Goal: Task Accomplishment & Management: Complete application form

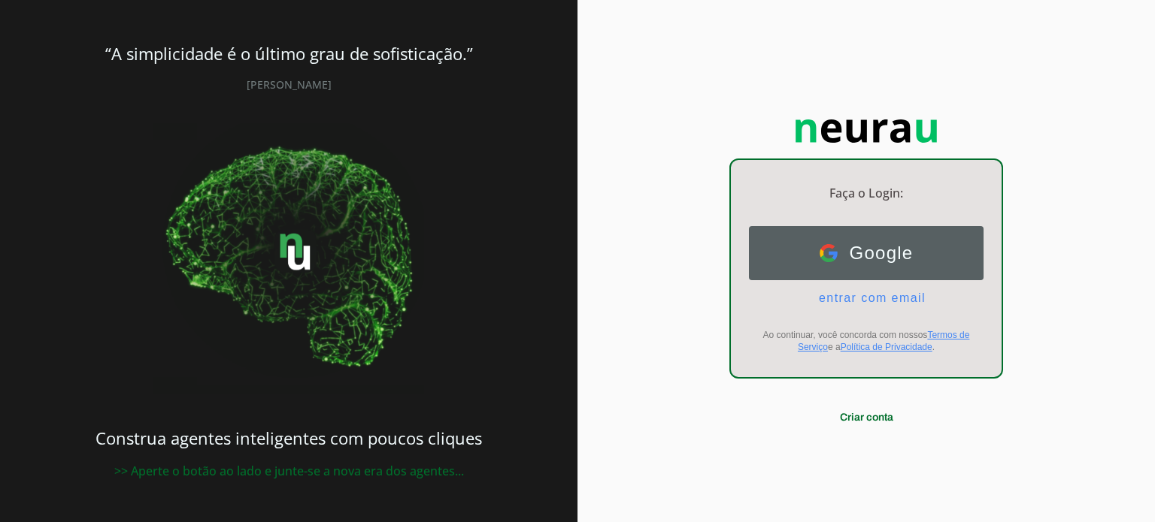
click at [899, 265] on button "Google Google" at bounding box center [866, 253] width 235 height 54
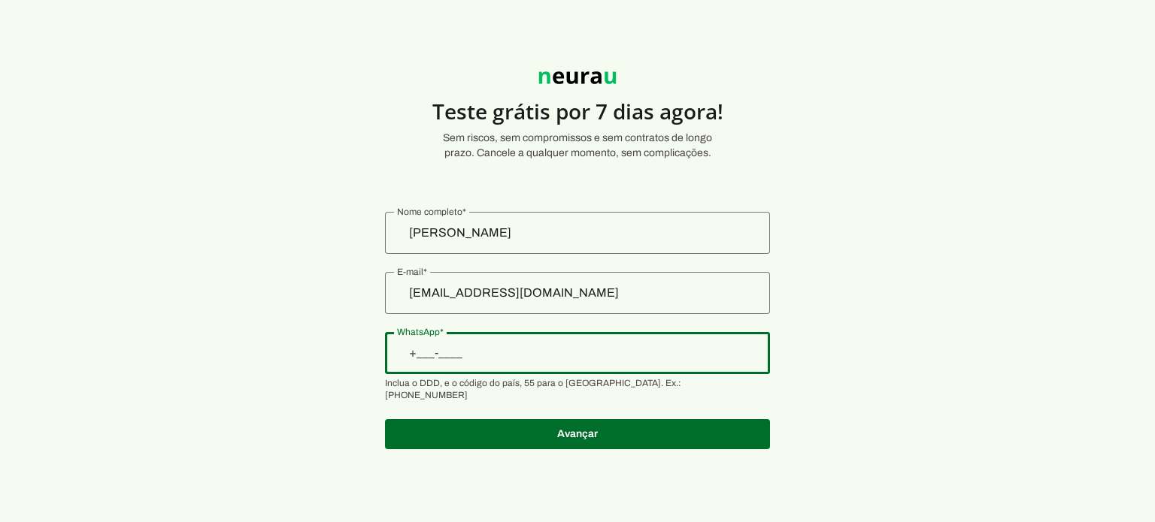
click at [495, 354] on input "WhatsApp" at bounding box center [577, 353] width 361 height 18
type input "[PHONE_NUMBER]"
type md-outlined-text-field "[PHONE_NUMBER]"
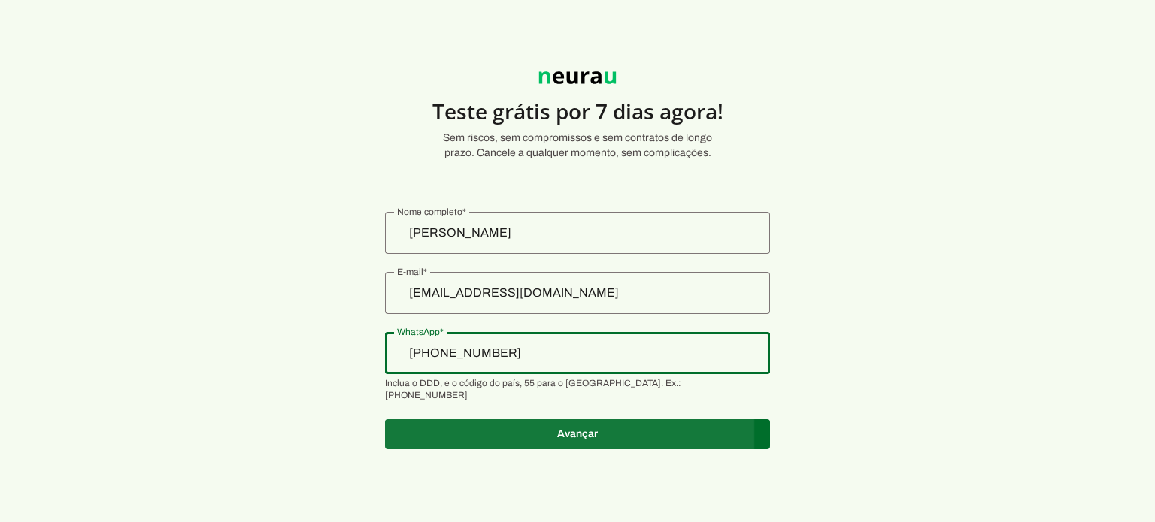
click at [643, 416] on span at bounding box center [577, 434] width 385 height 36
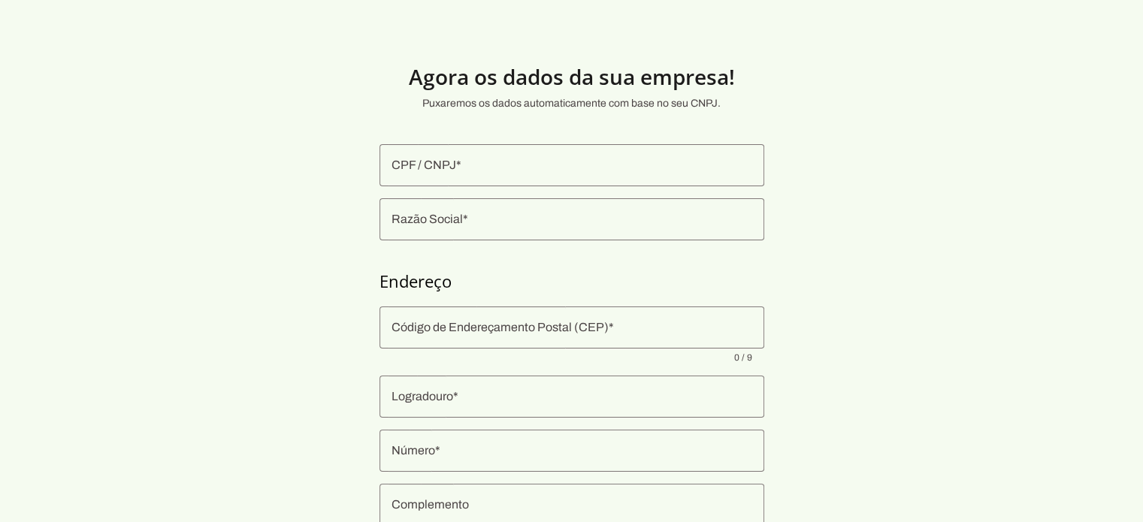
click at [494, 159] on input "CPF / CNPJ" at bounding box center [572, 165] width 361 height 18
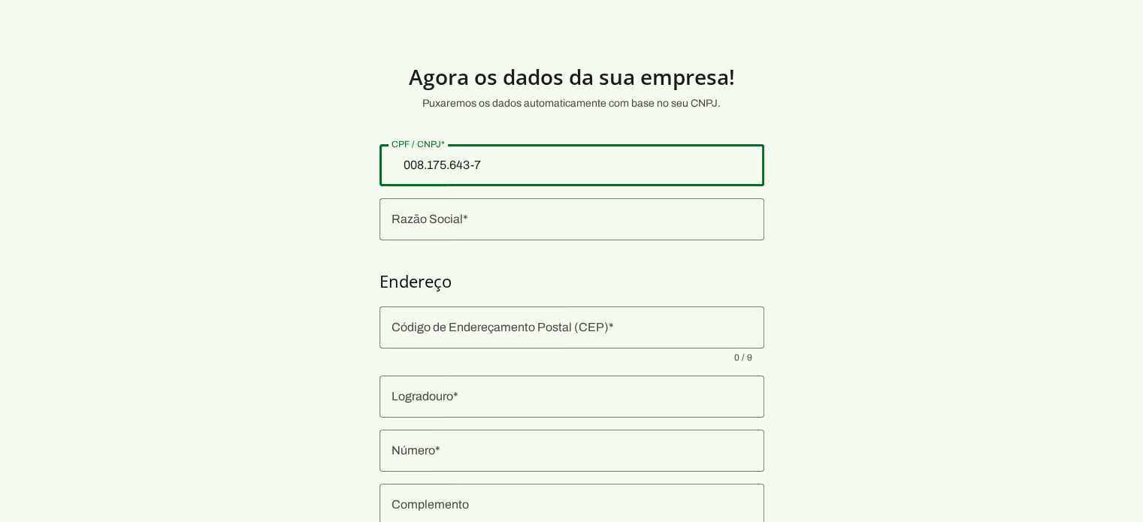
type input "008.175.643-73"
type md-outlined-text-field "008.175.643-73"
click at [495, 222] on input "Razão Social" at bounding box center [572, 219] width 361 height 18
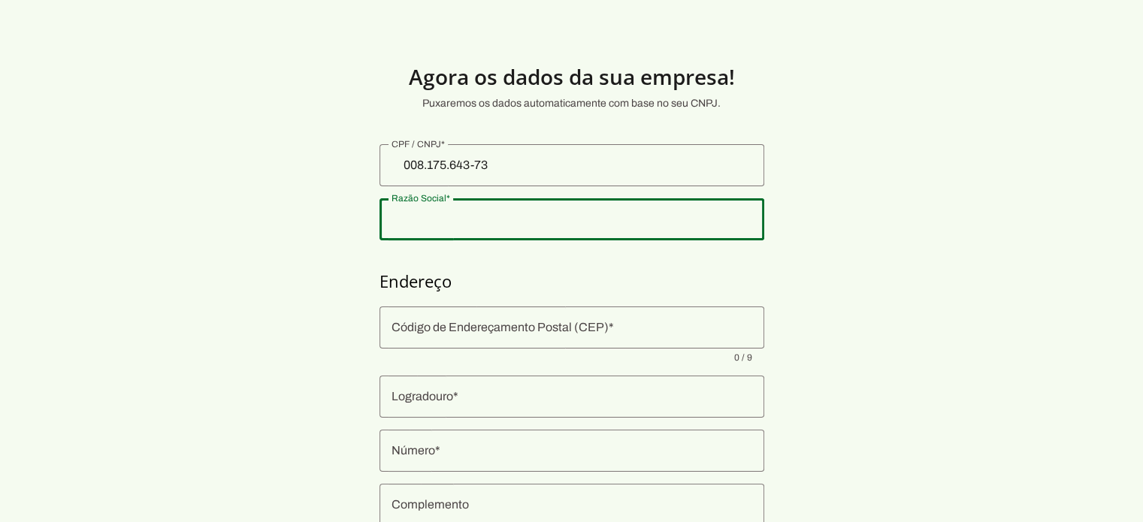
click at [458, 216] on input "Razão Social" at bounding box center [572, 219] width 361 height 18
type input "E"
click at [776, 78] on section "Agora os dados da sua empresa! Puxaremos os dados automaticamente com base no s…" at bounding box center [571, 362] width 1143 height 652
click at [414, 213] on input "Razão Social" at bounding box center [572, 219] width 361 height 18
click at [307, 208] on section "Agora os dados da sua empresa! Puxaremos os dados automaticamente com base no s…" at bounding box center [571, 362] width 1143 height 652
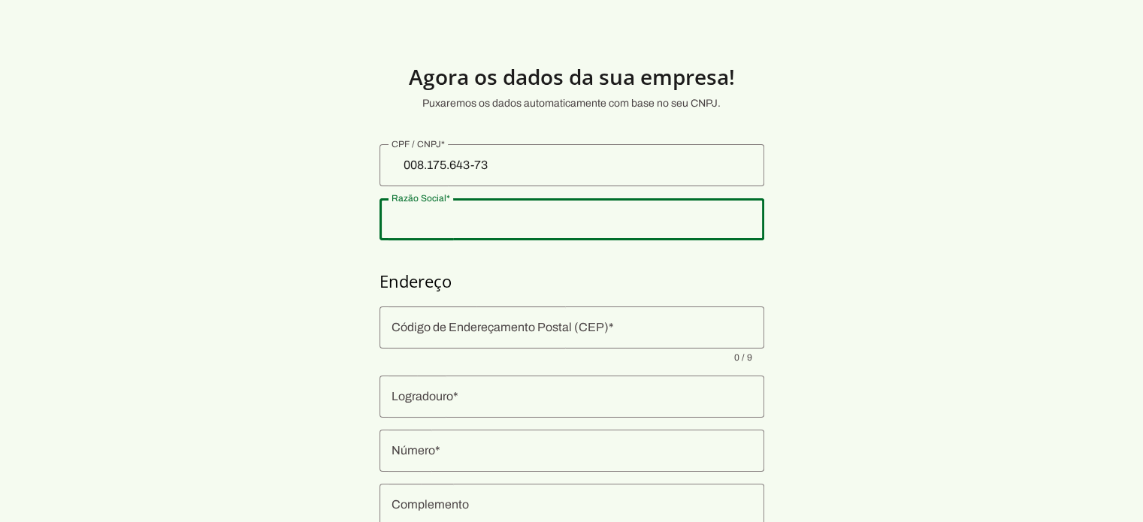
scroll to position [75, 0]
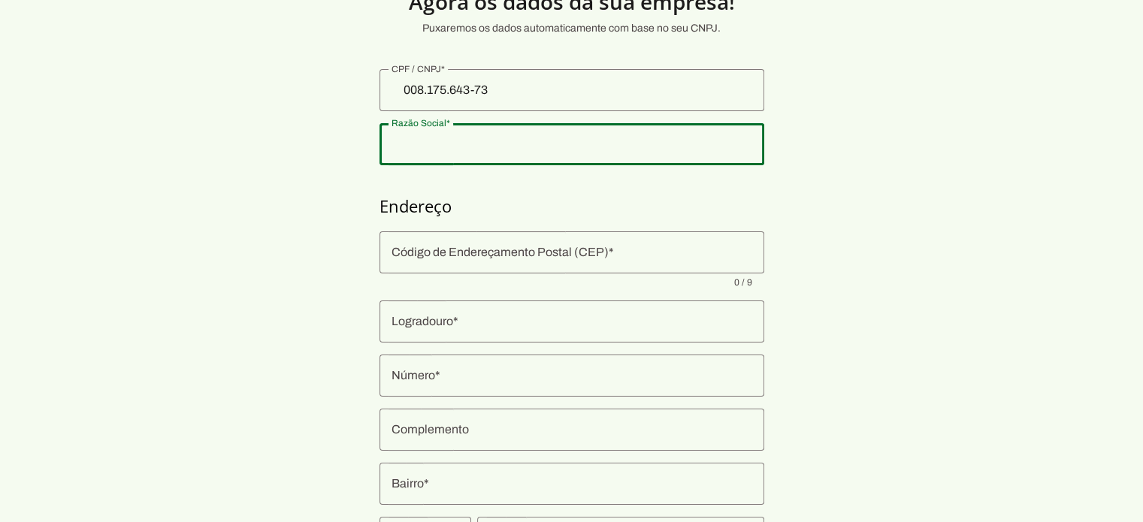
click at [442, 159] on div at bounding box center [572, 144] width 385 height 42
click at [446, 147] on input "Razão Social" at bounding box center [572, 144] width 361 height 18
type input "Consultório Dra Renata Serra"
type md-outlined-text-field "Consultório Dra Renata Serra"
click at [462, 253] on input "Código de Endereçamento Postal (CEP)" at bounding box center [572, 253] width 361 height 18
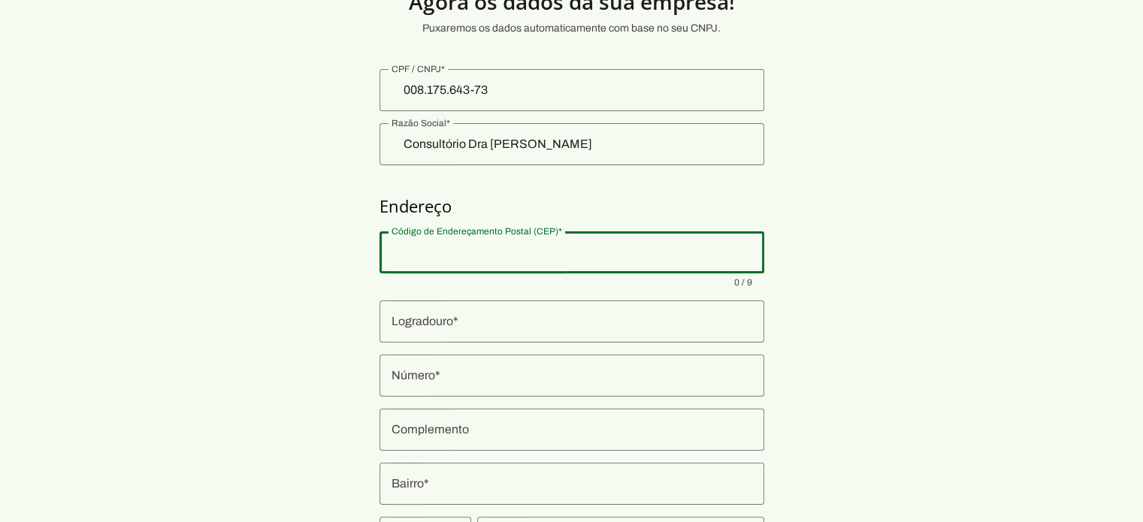
scroll to position [150, 0]
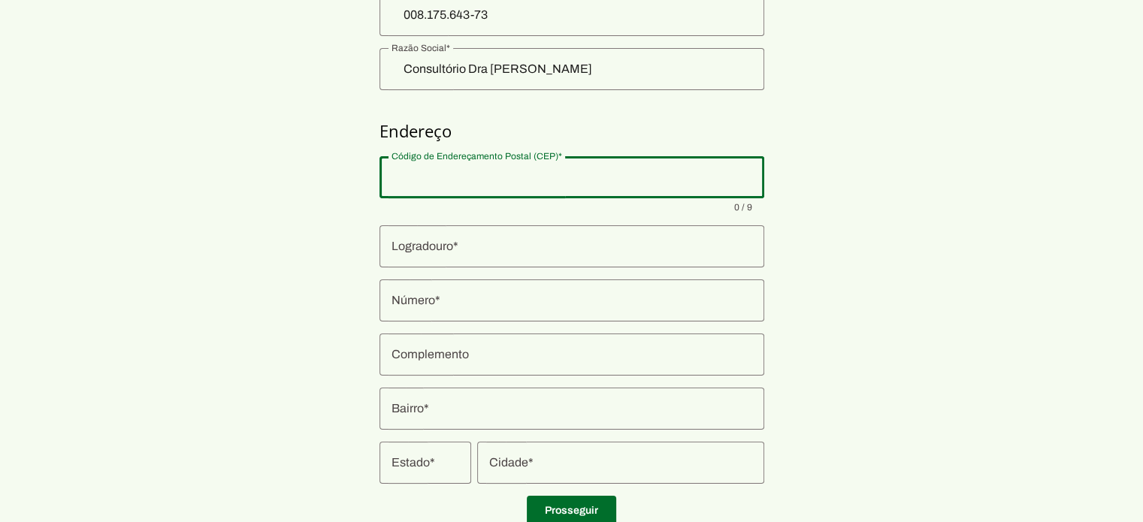
click at [463, 182] on input "Código de Endereçamento Postal (CEP)" at bounding box center [572, 177] width 361 height 18
type input "70756-10"
type input "SQN"
type md-outlined-text-field "SQN"
type input "310"
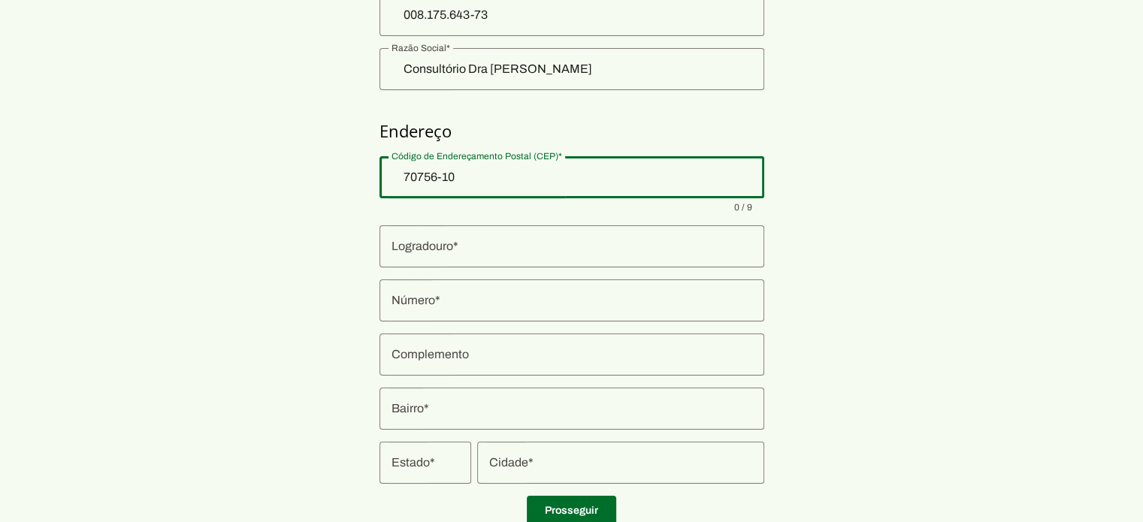
type md-outlined-text-field "310"
type input "Asa Norte"
type md-outlined-text-field "Asa Norte"
type input "Brasilia"
type md-outlined-text-field "Brasilia"
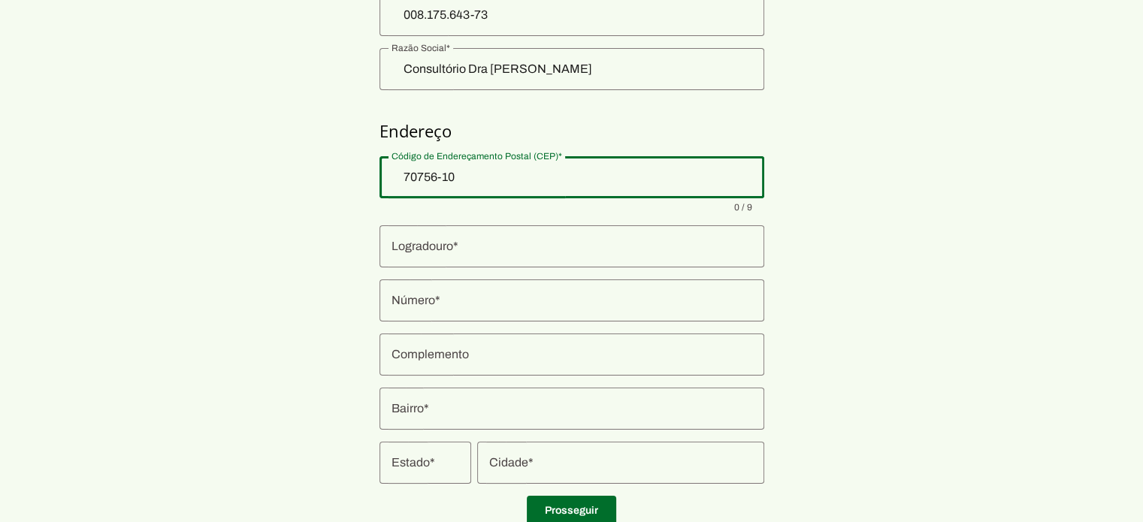
type input "DF"
type md-outlined-text-field "DF"
type input "70756-10"
type md-outlined-text-field "70756-10"
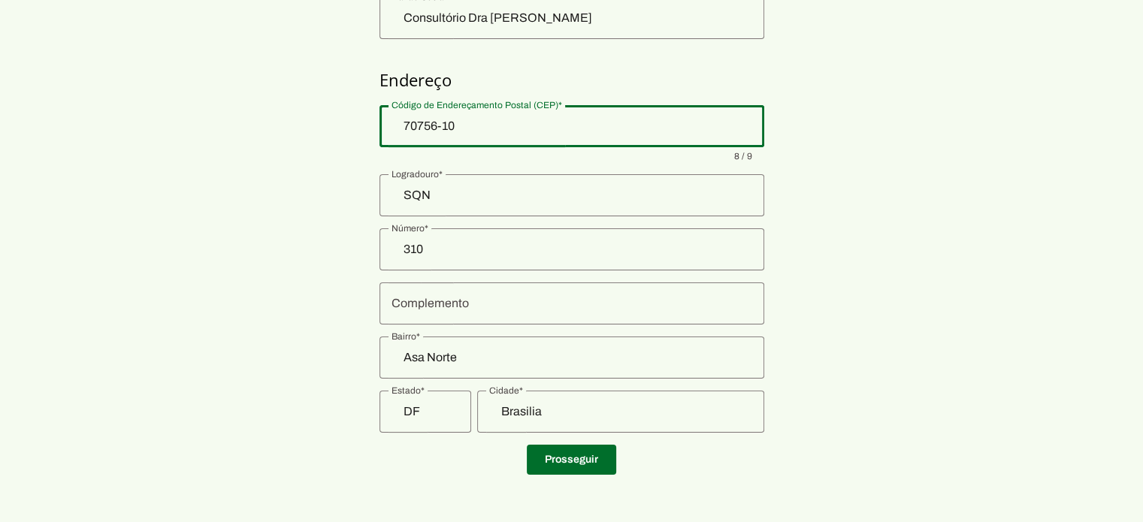
scroll to position [201, 0]
click at [455, 306] on input "Complemento" at bounding box center [572, 304] width 361 height 18
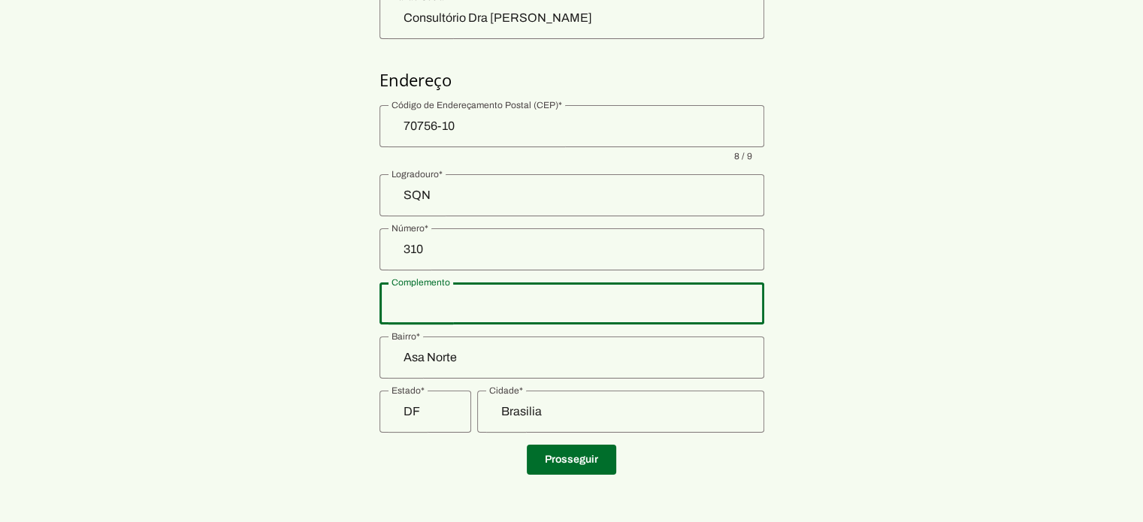
click at [818, 288] on section "Agora os dados da sua empresa! Puxaremos os dados automaticamente com base no s…" at bounding box center [571, 161] width 1143 height 652
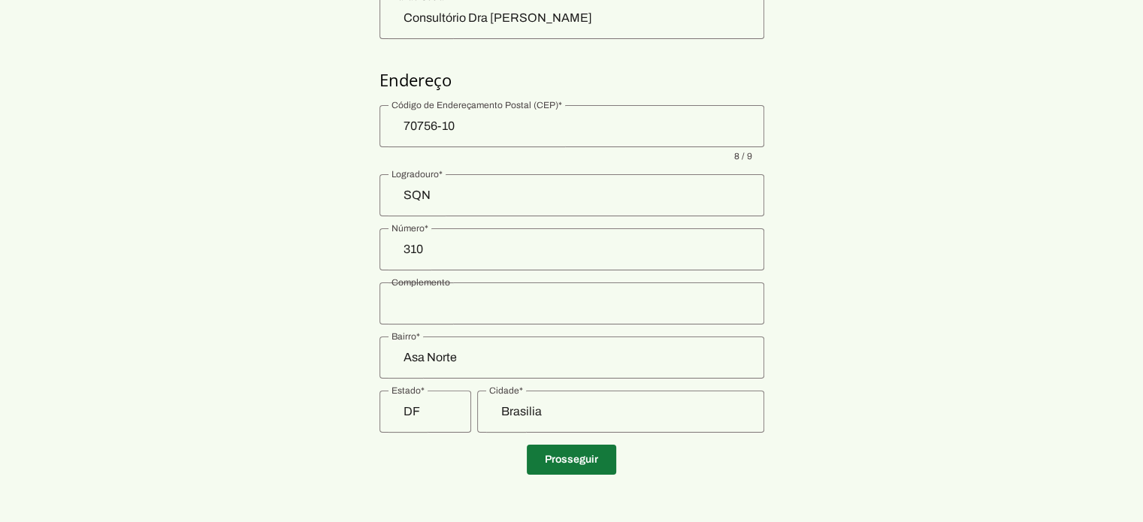
click at [583, 455] on span at bounding box center [571, 460] width 89 height 36
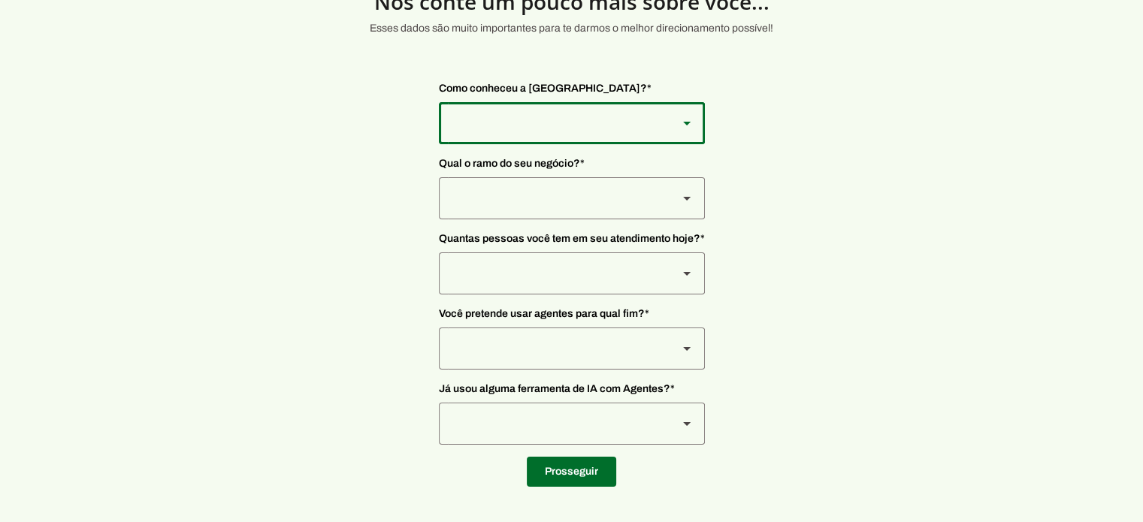
click at [655, 129] on div at bounding box center [552, 123] width 227 height 42
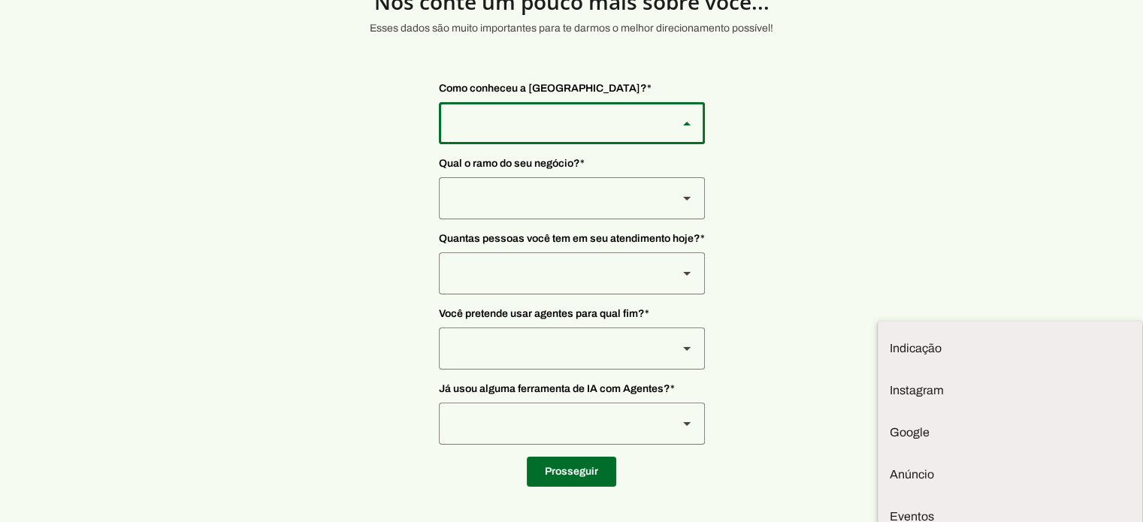
type md-outlined-select "2T9npeis8Wh8Ak2FRLcI"
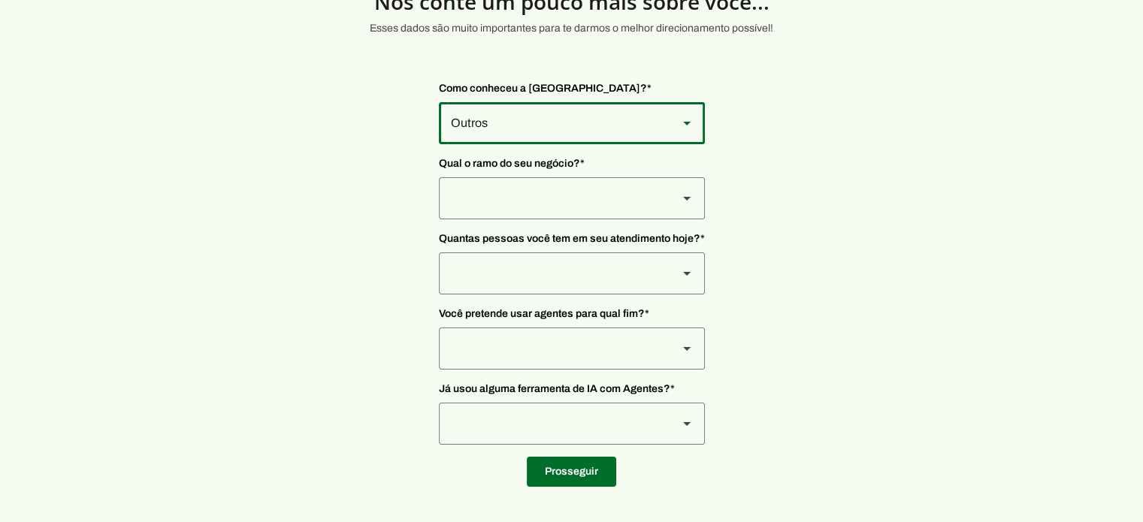
click at [492, 211] on div at bounding box center [552, 198] width 227 height 42
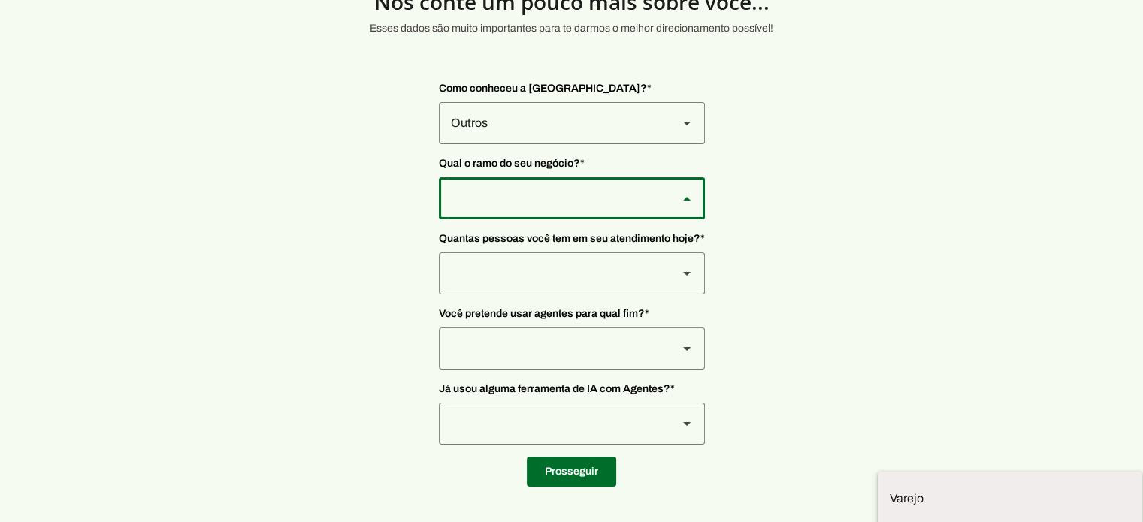
type md-outlined-select "qBJqoSCgnuqgxNhyRfhz"
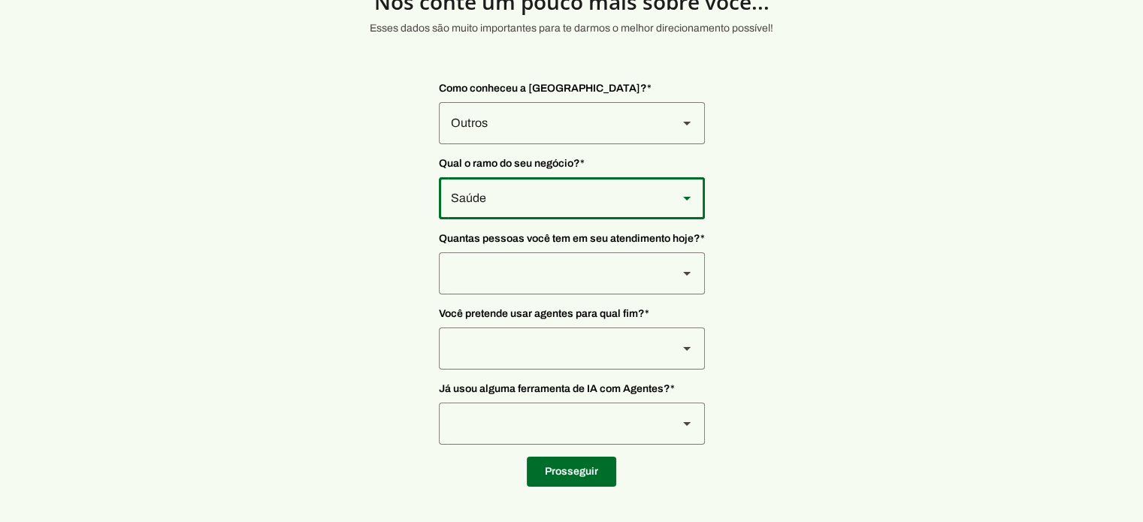
click at [489, 277] on div at bounding box center [552, 274] width 227 height 42
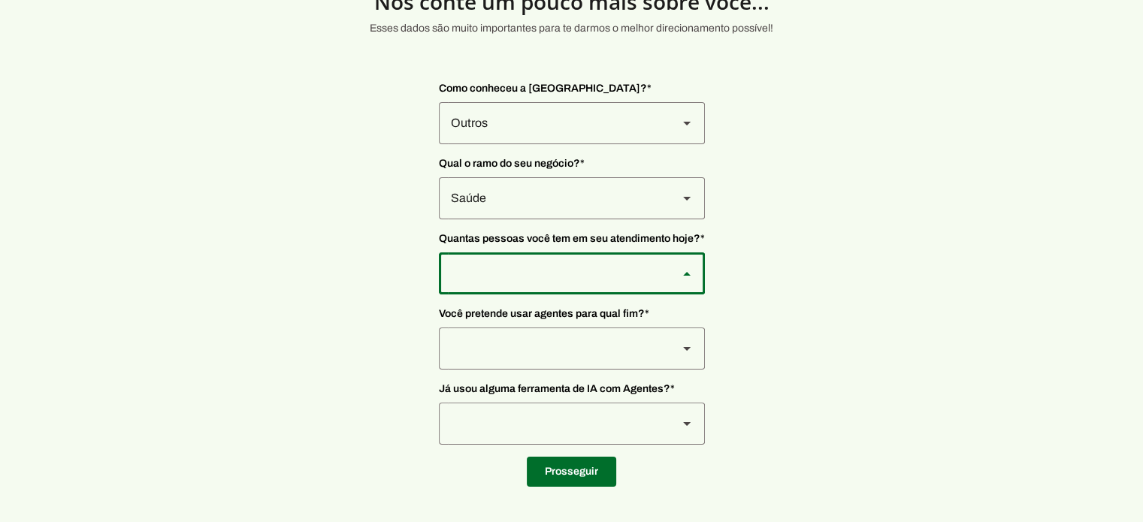
type md-outlined-select "yHmeUixsC5IlBgFUkJwN"
click at [485, 321] on p "Você pretende usar agentes para qual fim? * Vendas Suporte Vendas e Suporte Sec…" at bounding box center [572, 338] width 266 height 63
click at [488, 332] on div at bounding box center [552, 349] width 227 height 42
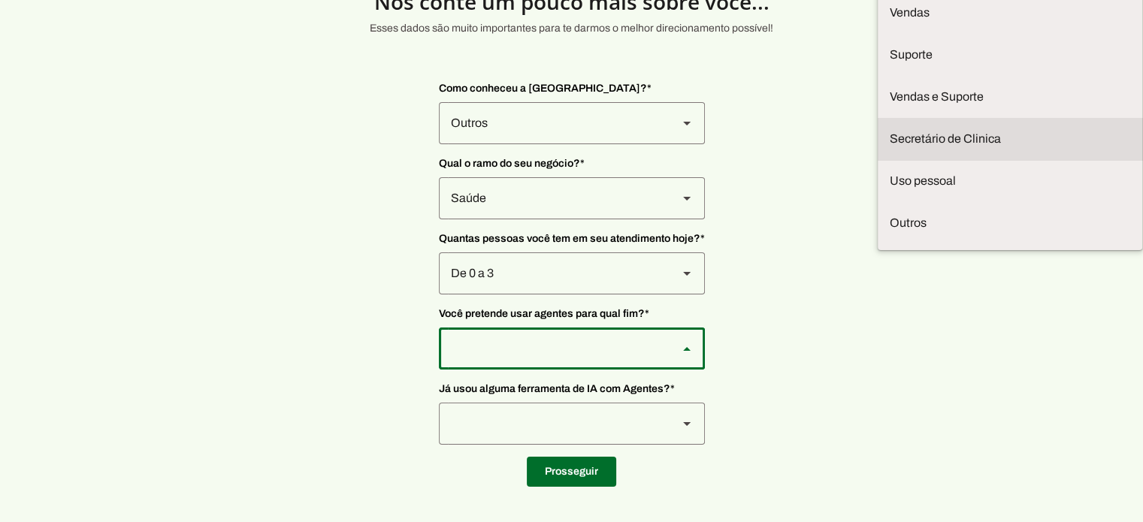
click at [0, 0] on slot "Secretário de Clinica" at bounding box center [0, 0] width 0 height 0
type md-outlined-select "jhpZzhB7z5SzQnvZD2gM"
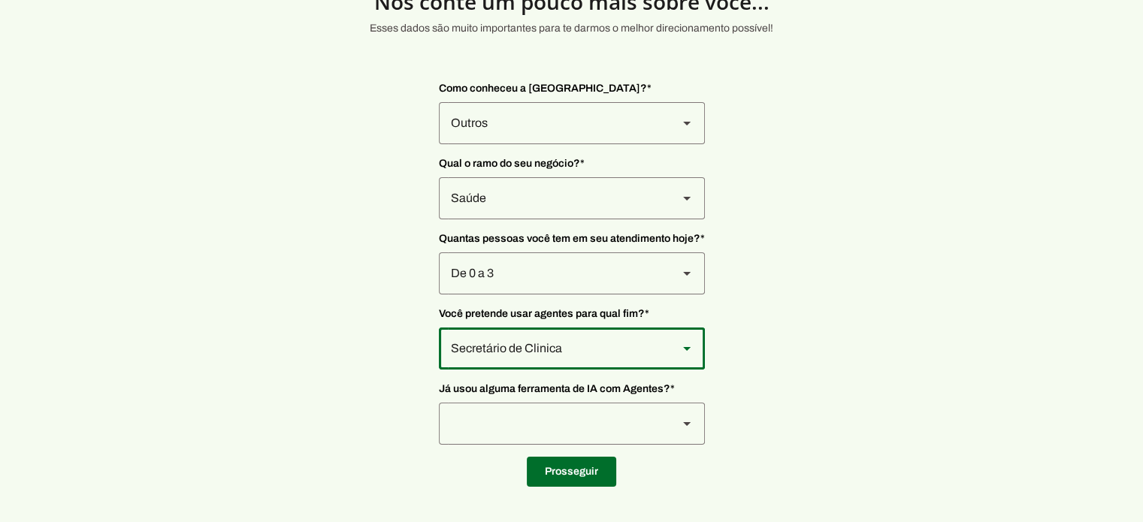
click at [537, 429] on div at bounding box center [552, 424] width 227 height 42
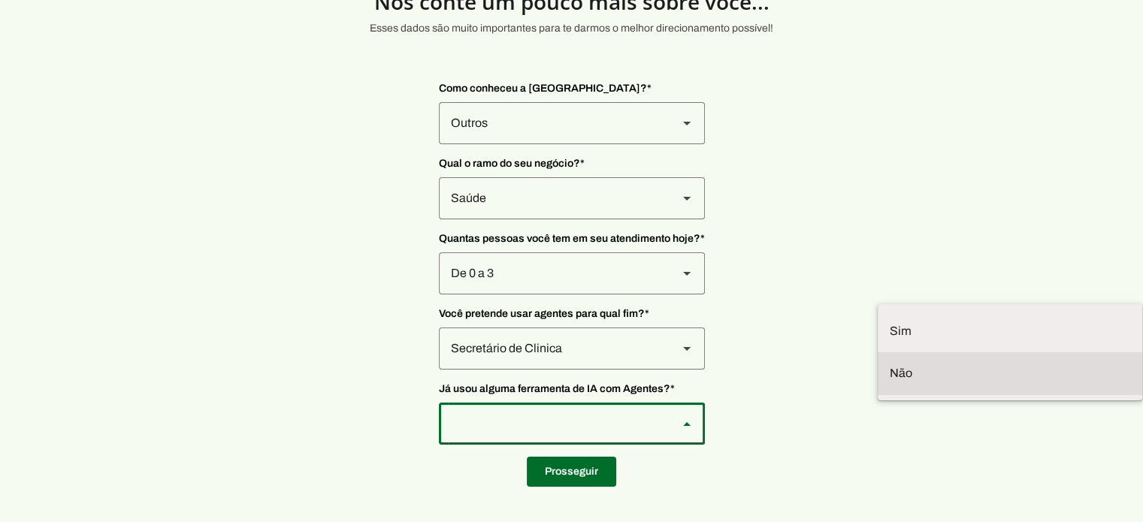
click at [890, 368] on slot at bounding box center [1010, 374] width 241 height 18
type md-outlined-select "YJTivUP5LYteilvK0BaA"
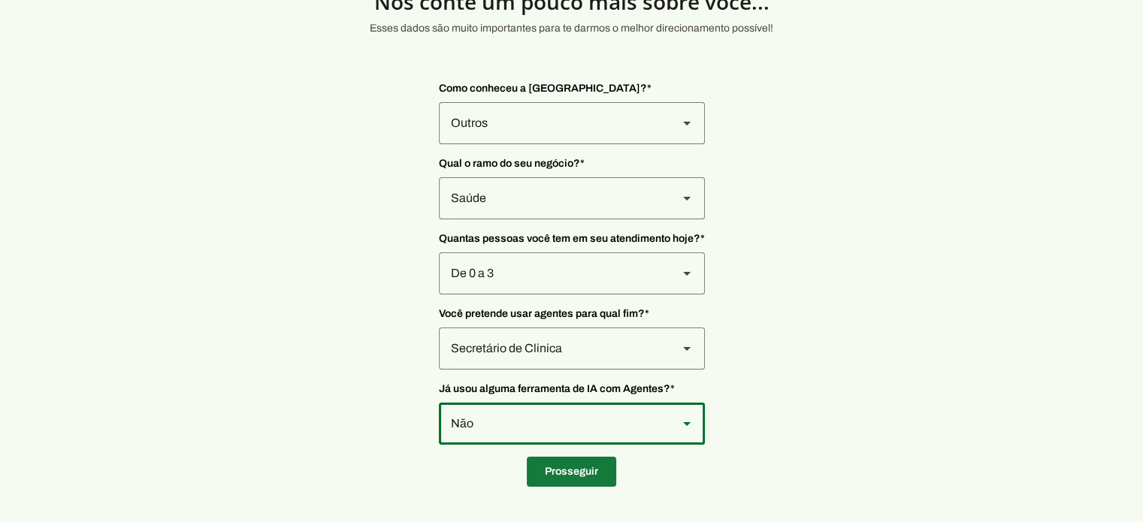
click at [564, 465] on span at bounding box center [571, 472] width 89 height 36
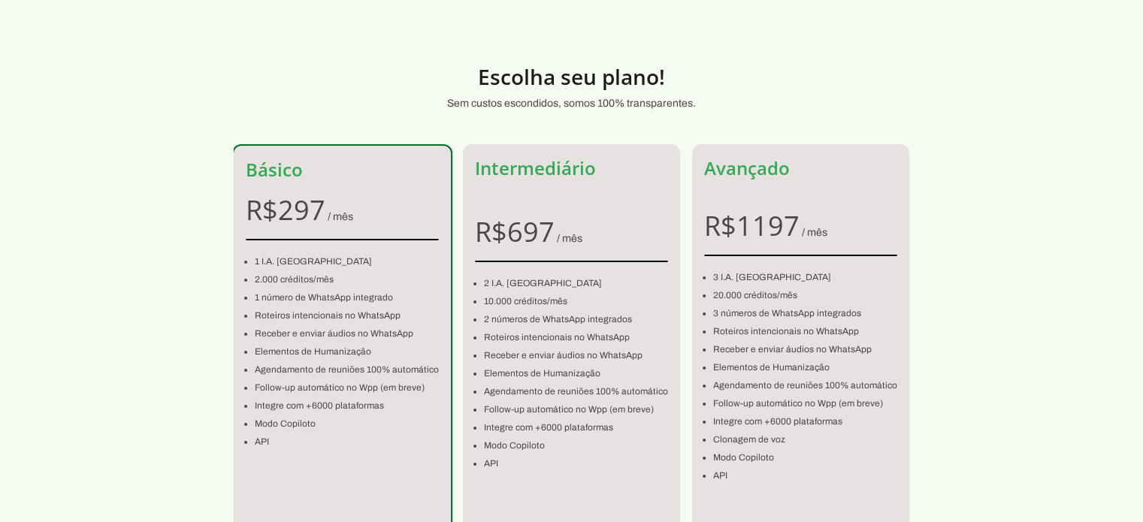
drag, startPoint x: 830, startPoint y: -11, endPoint x: 719, endPoint y: -35, distance: 113.7
click at [719, 0] on html at bounding box center [571, 330] width 1143 height 660
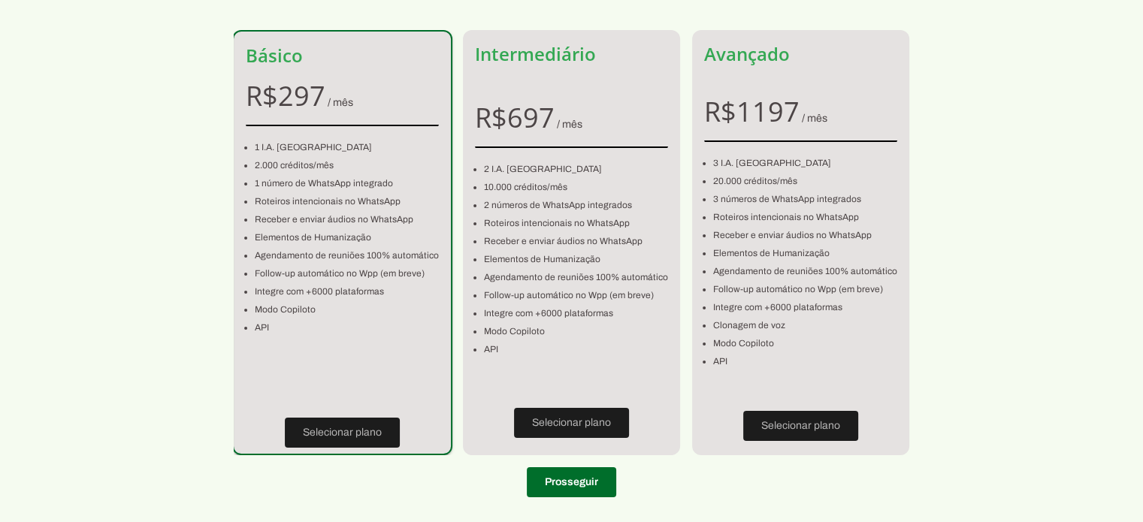
scroll to position [136, 0]
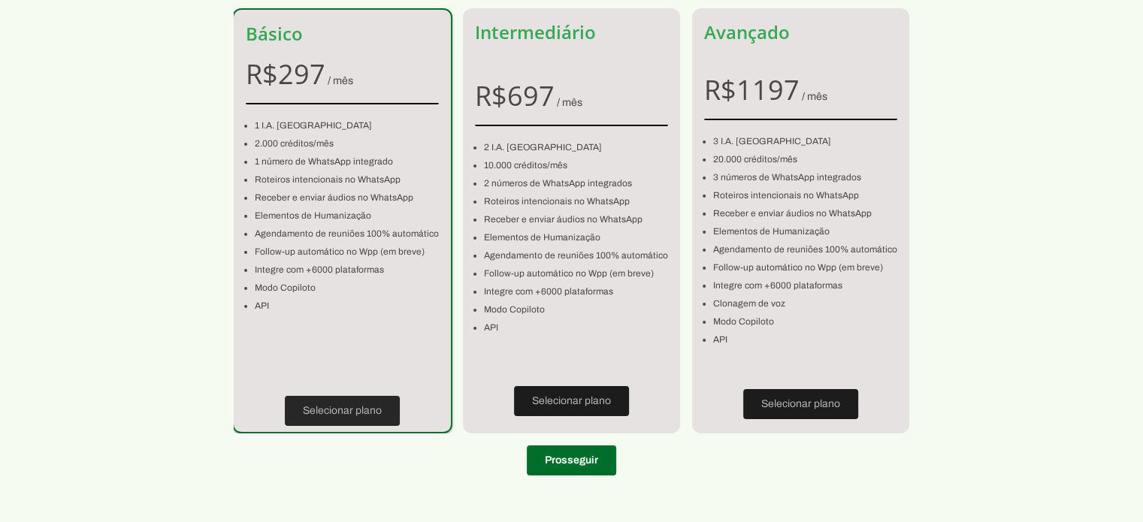
click at [371, 405] on span at bounding box center [342, 411] width 115 height 36
type input "70756-10"
type input "SQN"
type input "310"
type input "Asa Norte"
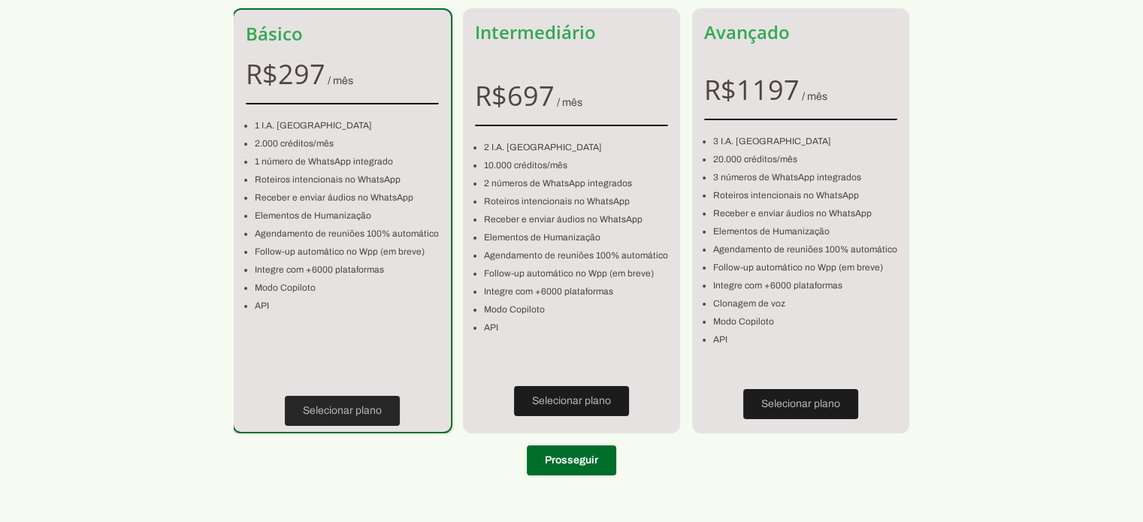
type input "Brasilia"
type input "DF"
type input "008.175.643-73"
type input "+55 (85) 9 9955-3363"
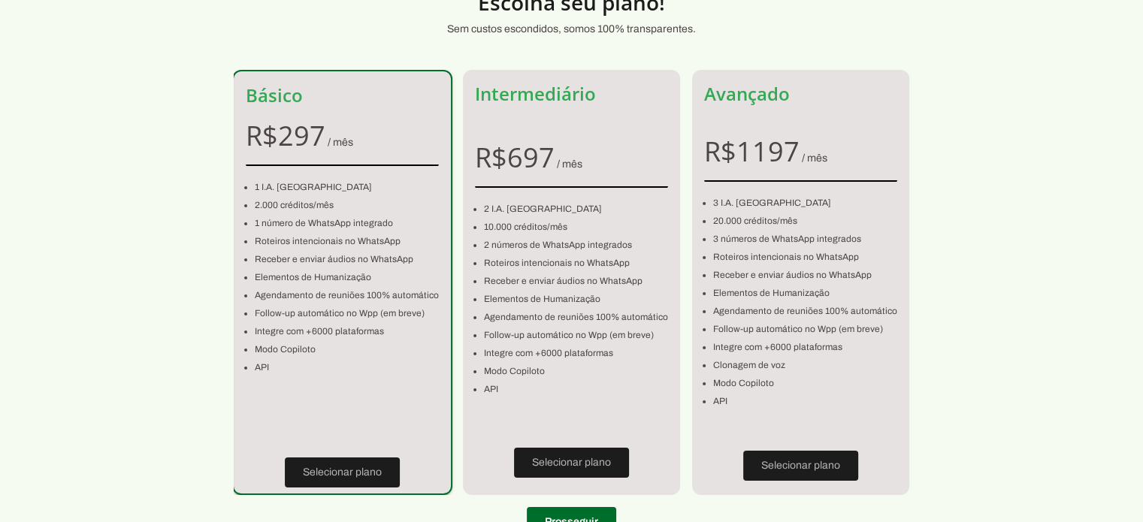
scroll to position [75, 0]
